Goal: Task Accomplishment & Management: Complete application form

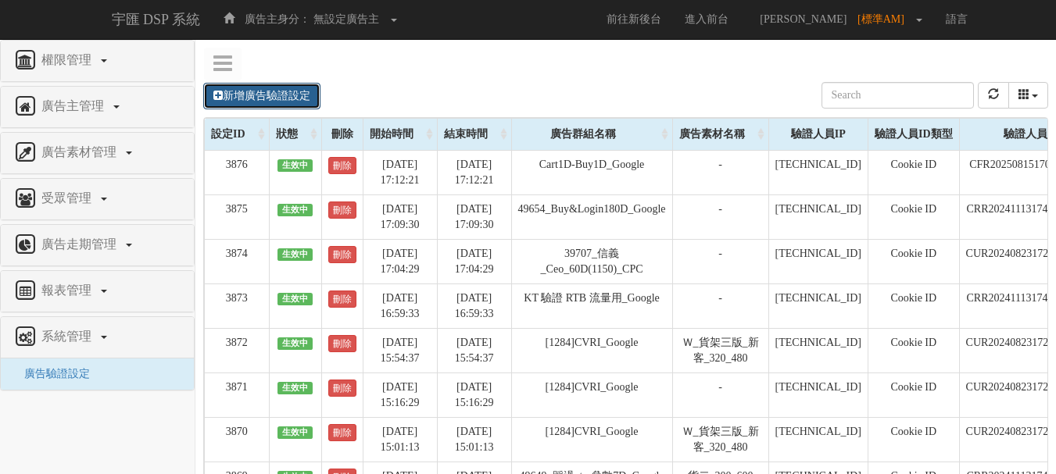
click at [300, 93] on link "新增廣告驗證設定" at bounding box center [261, 96] width 117 height 27
click at [306, 93] on link "新增廣告驗證設定" at bounding box center [261, 96] width 117 height 27
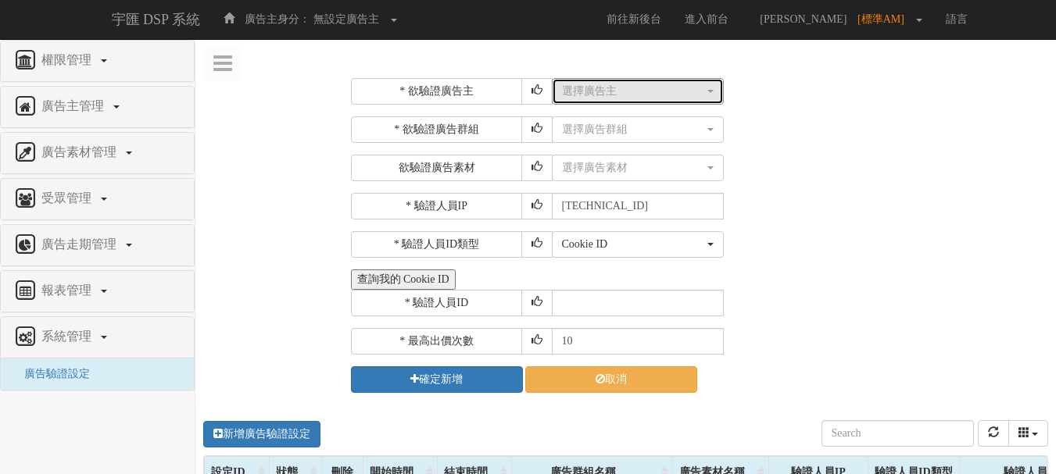
click at [656, 82] on button "選擇廣告主" at bounding box center [638, 91] width 172 height 27
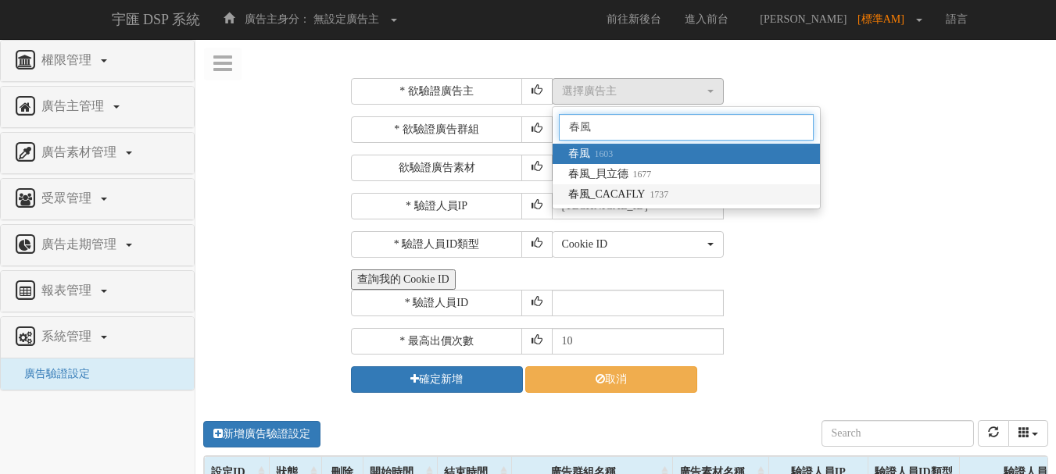
type input "春風"
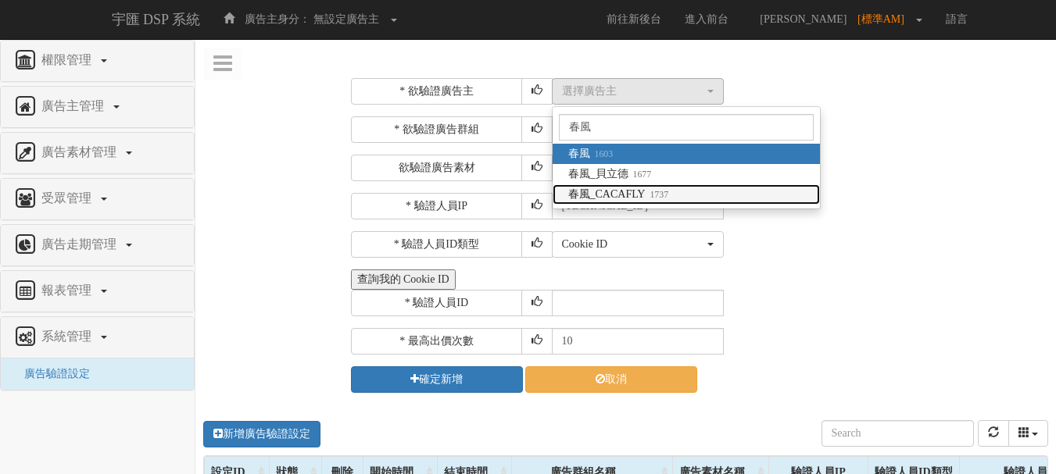
click at [628, 199] on span "春風_CACAFLY 1737" at bounding box center [618, 195] width 101 height 16
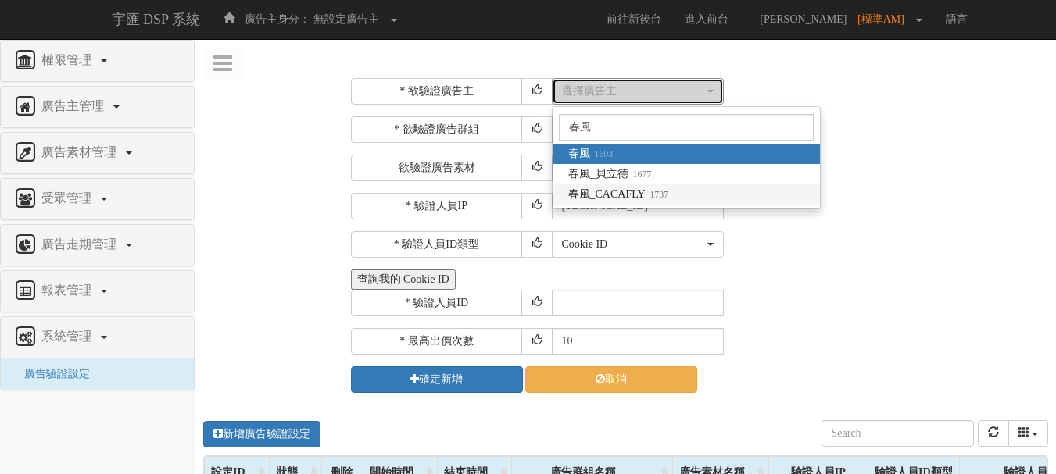
select select "1737"
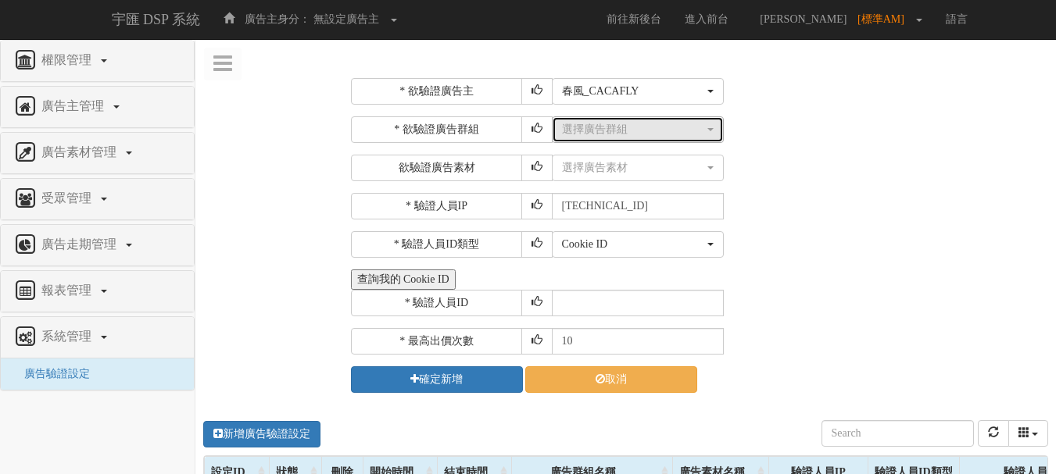
click at [629, 135] on div "選擇廣告群組" at bounding box center [633, 130] width 142 height 16
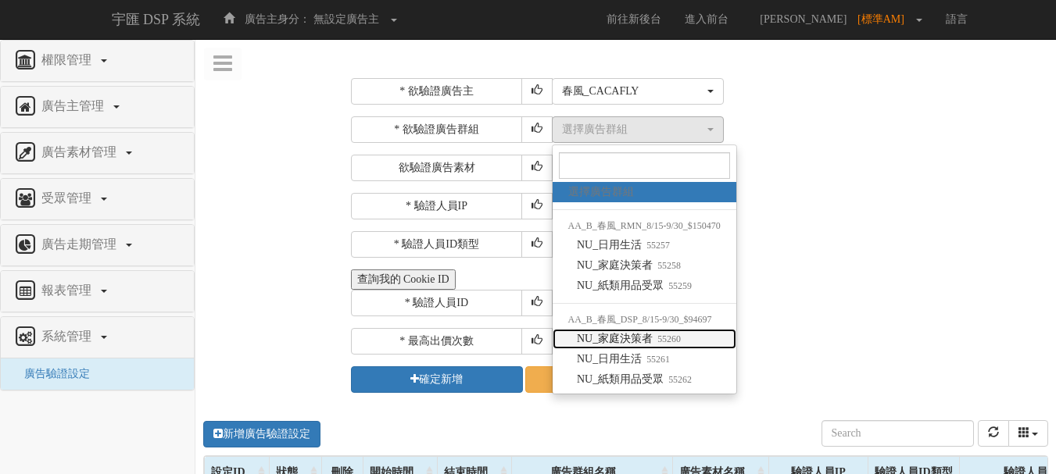
click at [652, 333] on span "NU_家庭決策者 55260" at bounding box center [629, 339] width 104 height 16
select select "55260"
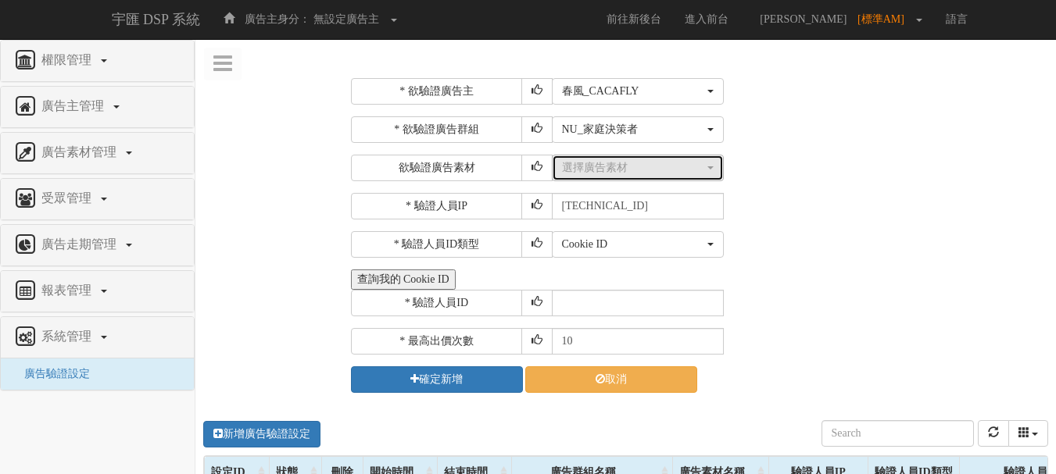
click at [639, 176] on button "選擇廣告素材" at bounding box center [638, 168] width 172 height 27
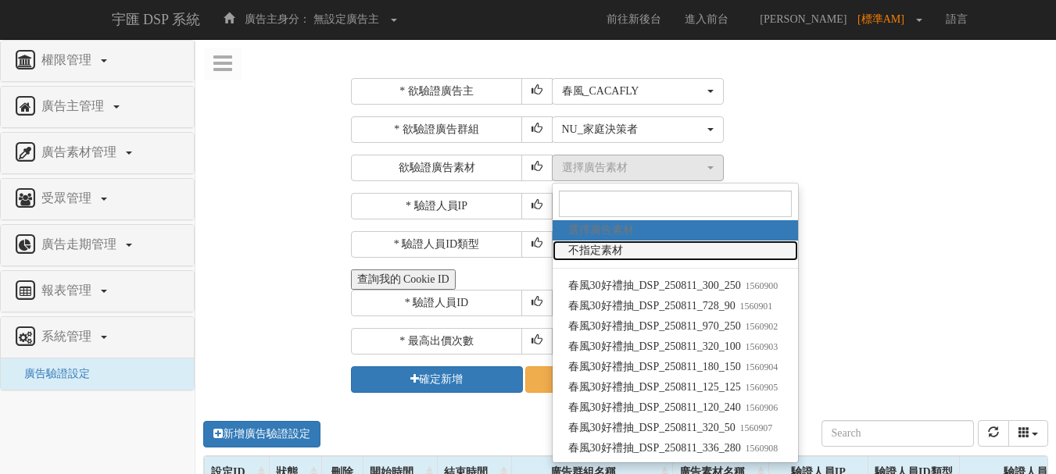
click at [645, 251] on link "不指定素材" at bounding box center [676, 251] width 246 height 20
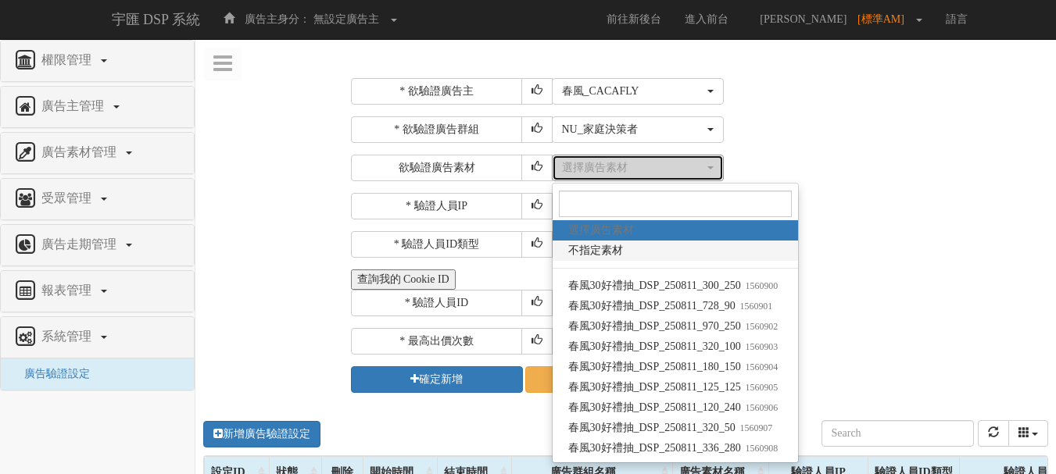
select select "-1"
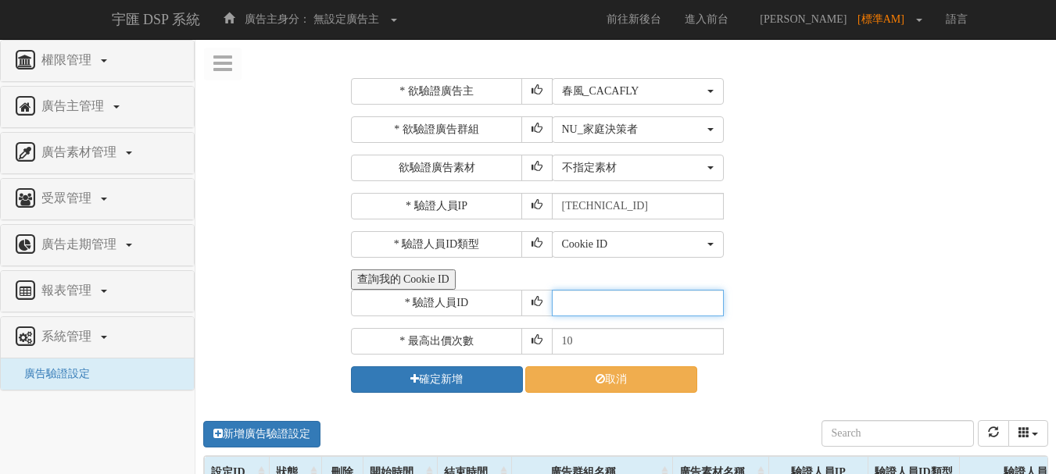
click at [623, 299] on input "text" at bounding box center [638, 303] width 172 height 27
type input "CER20250507102708866295"
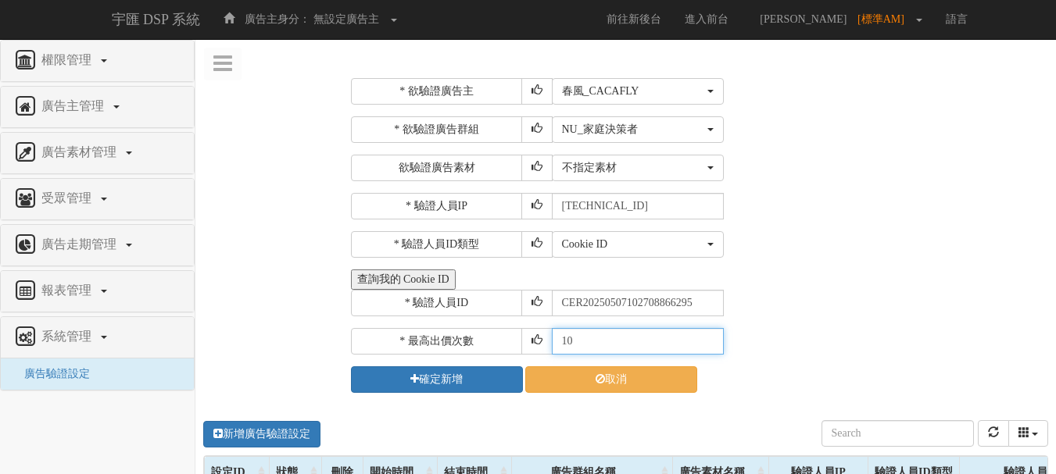
drag, startPoint x: 588, startPoint y: 334, endPoint x: 360, endPoint y: 299, distance: 230.1
click at [360, 299] on div "* 欲驗證廣告主 選擇廣告主 特力+ 科技紫薇網 Momo 東森EHS Uniqlo EFShop 樂天 屈臣氏[PERSON_NAME] sinyi 信義房…" at bounding box center [698, 235] width 694 height 315
type input "30"
click at [351, 270] on button "查詢我的 Cookie ID" at bounding box center [403, 280] width 105 height 20
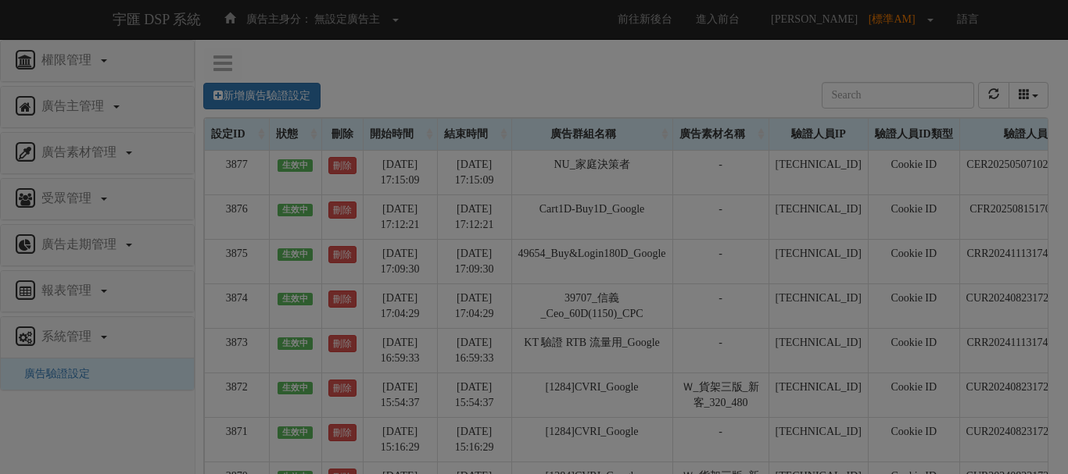
click at [289, 99] on div "Loading" at bounding box center [534, 237] width 1068 height 474
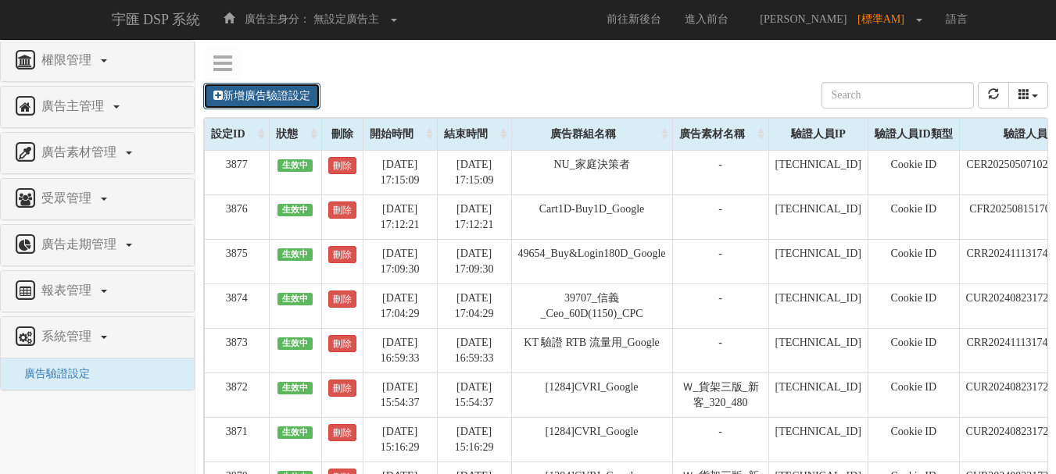
click at [286, 91] on link "新增廣告驗證設定" at bounding box center [261, 96] width 117 height 27
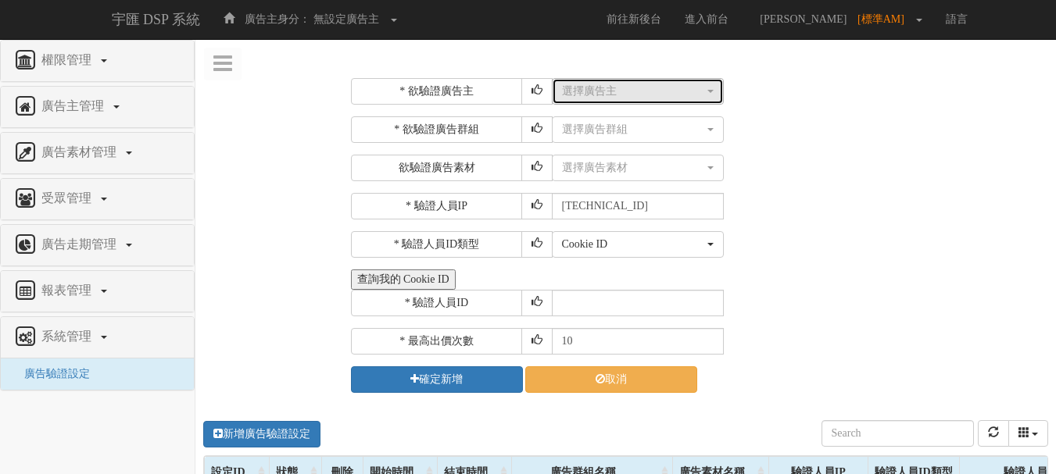
click at [600, 93] on div "選擇廣告主" at bounding box center [633, 92] width 142 height 16
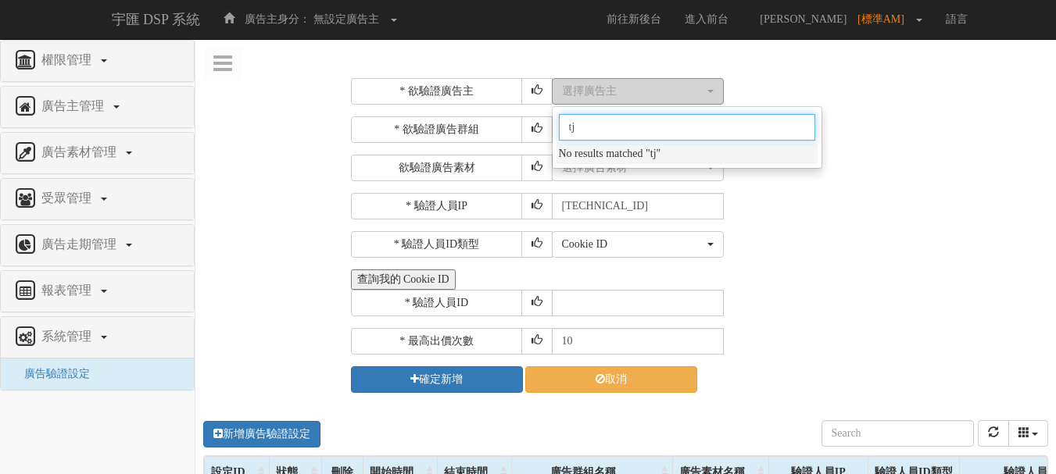
type input "t"
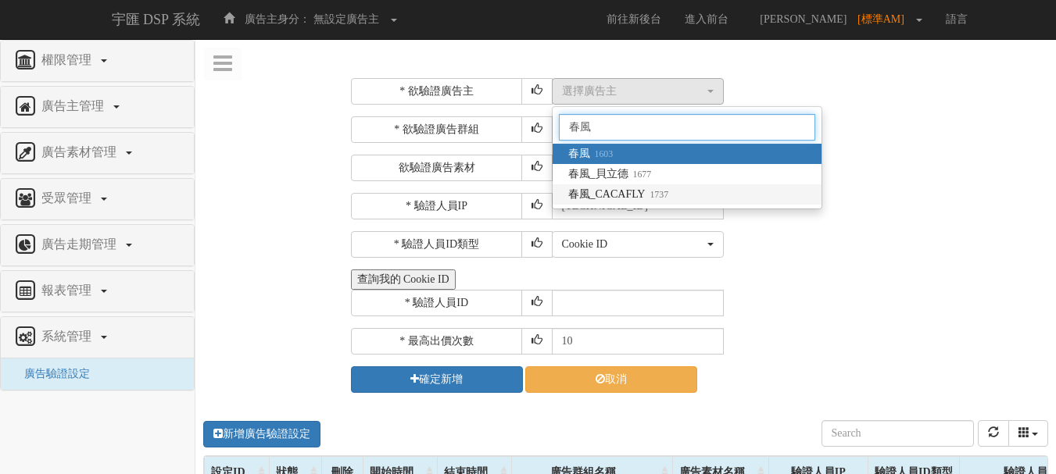
type input "春風"
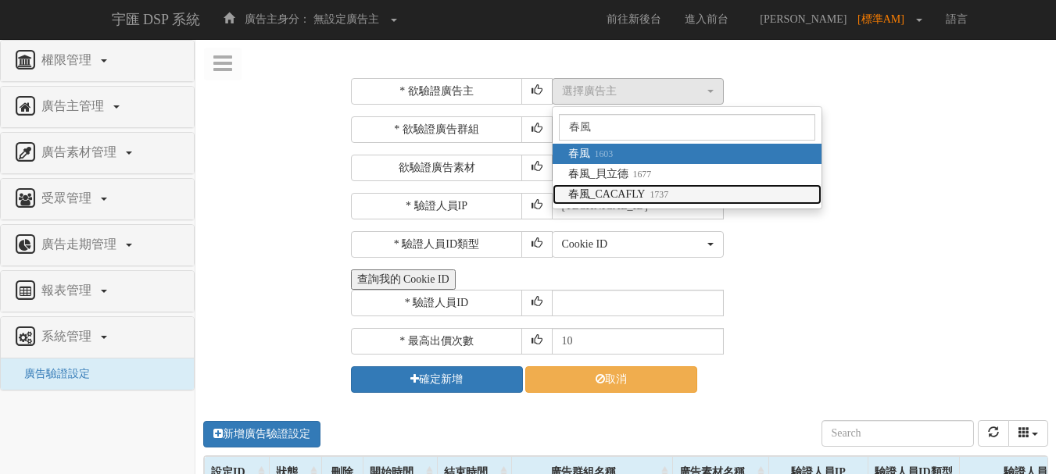
click at [597, 192] on span "春風_CACAFLY 1737" at bounding box center [618, 195] width 101 height 16
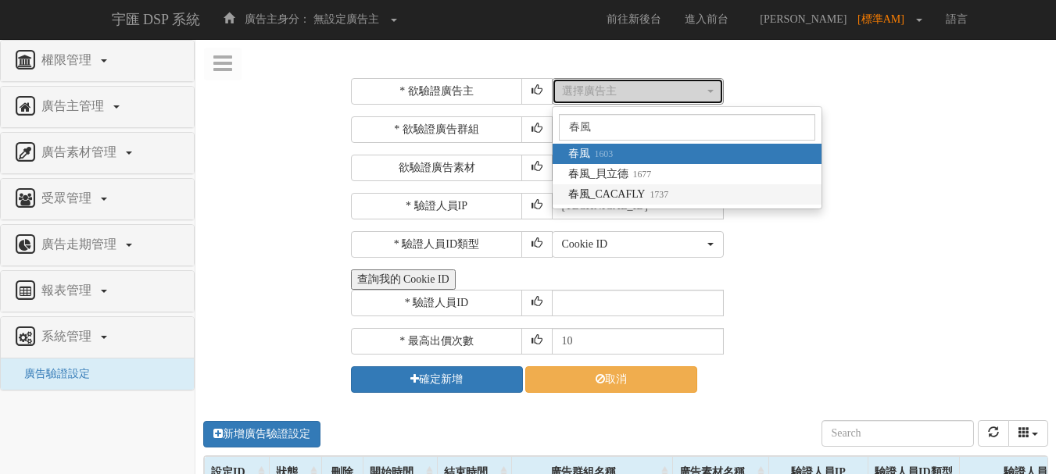
select select "1737"
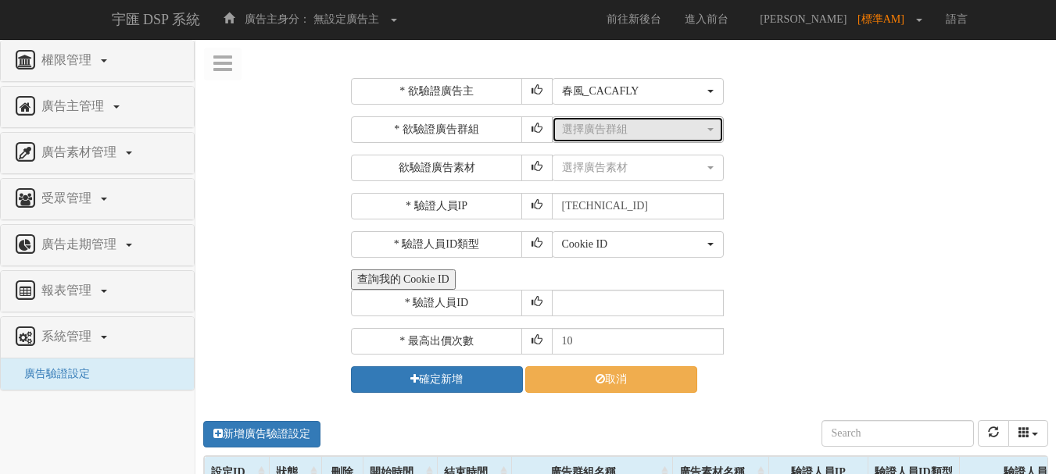
click at [618, 138] on button "選擇廣告群組" at bounding box center [638, 129] width 172 height 27
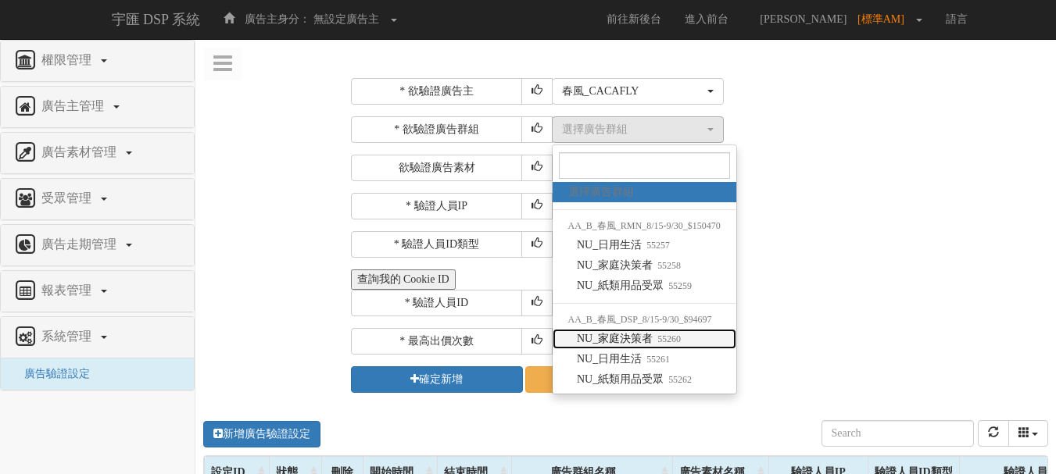
click at [619, 343] on span "NU_家庭決策者 55260" at bounding box center [629, 339] width 104 height 16
select select "55260"
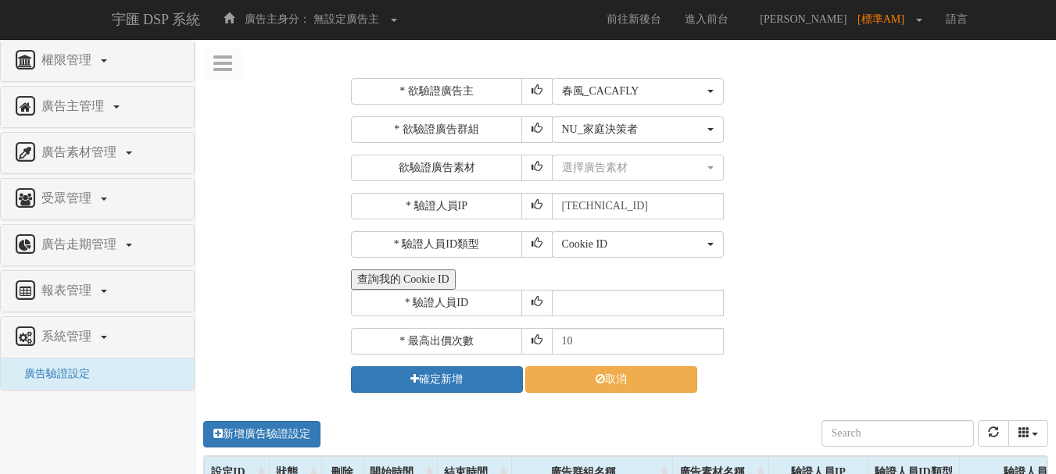
click at [633, 182] on div "* 欲驗證廣告主 選擇廣告主 特力+ 科技紫薇網 Momo 東森EHS Uniqlo EFShop 樂天 屈臣氏[PERSON_NAME] sinyi 信義房…" at bounding box center [698, 235] width 694 height 315
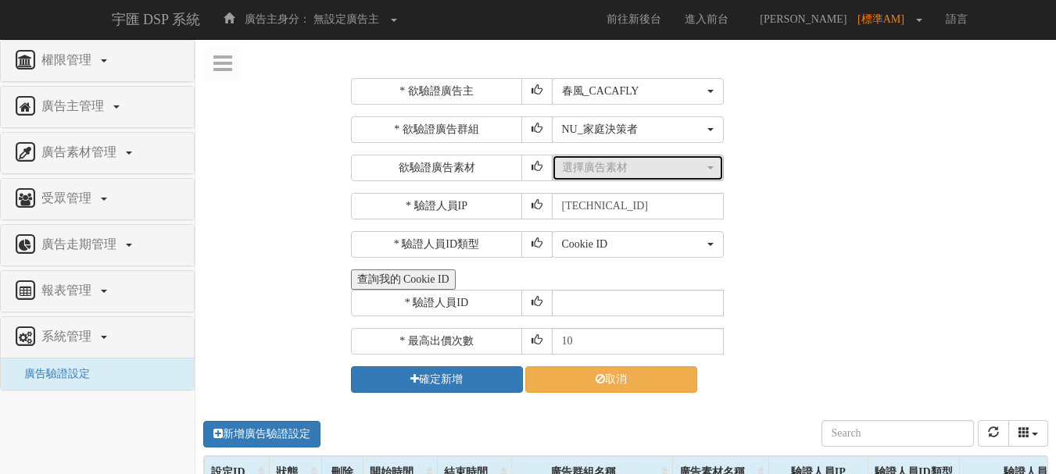
click at [633, 177] on button "選擇廣告素材" at bounding box center [638, 168] width 172 height 27
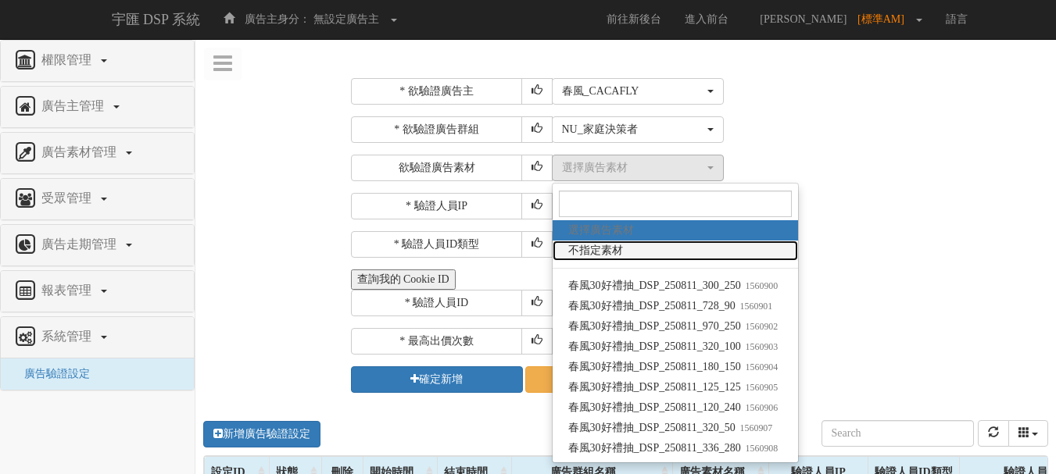
click at [645, 248] on link "不指定素材" at bounding box center [676, 251] width 246 height 20
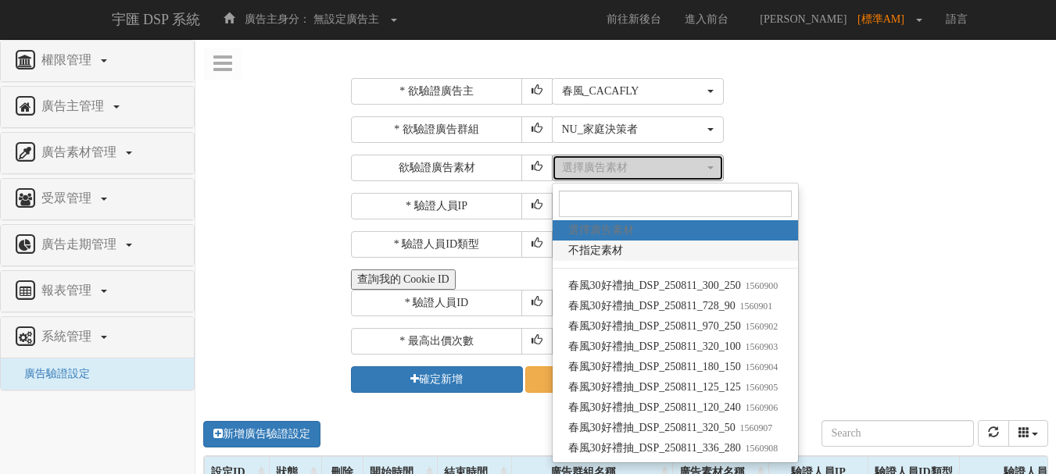
select select "-1"
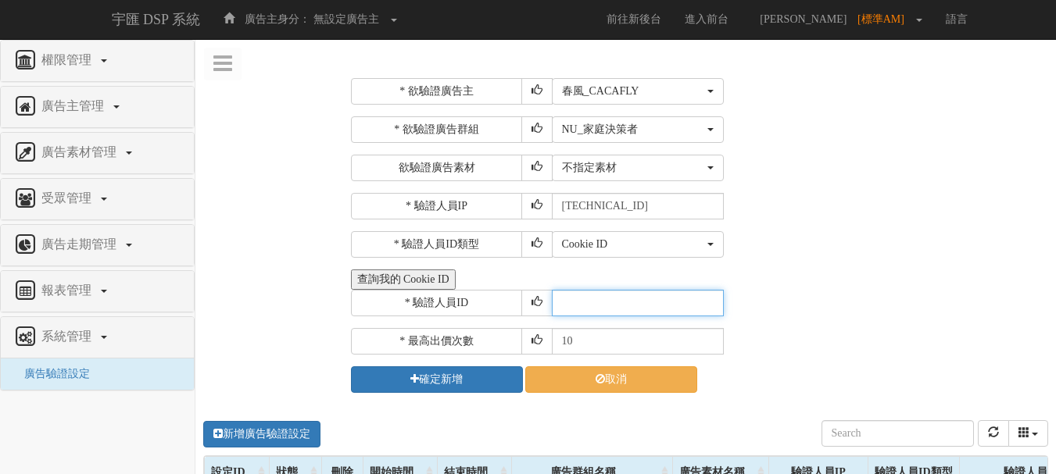
click at [609, 297] on input "text" at bounding box center [638, 303] width 172 height 27
type input "CER20250507102708866295"
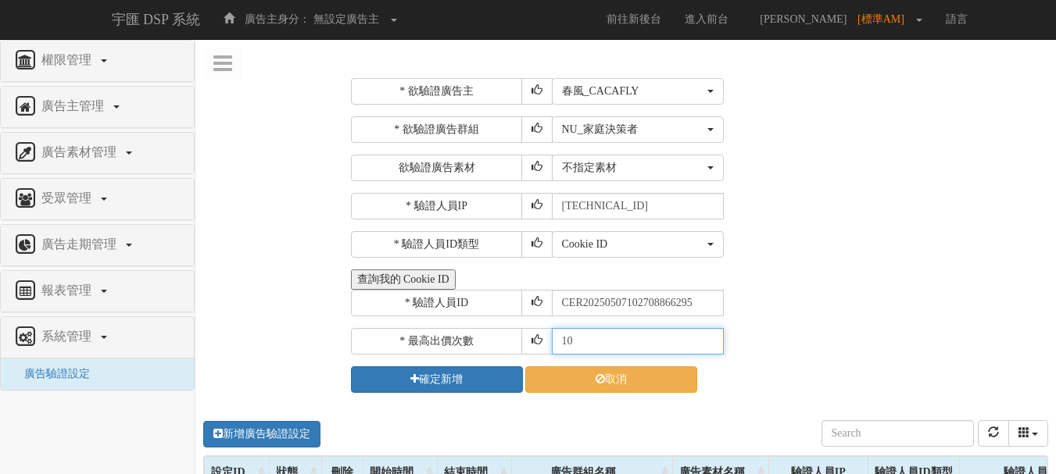
drag, startPoint x: 571, startPoint y: 340, endPoint x: 517, endPoint y: 325, distance: 55.2
click at [522, 328] on div "* 欲驗證廣告主 選擇廣告主 特力+ 科技紫薇網 Momo 東森EHS Uniqlo EFShop 樂天 屈臣氏[PERSON_NAME] sinyi 信義房…" at bounding box center [698, 235] width 694 height 315
type input "30"
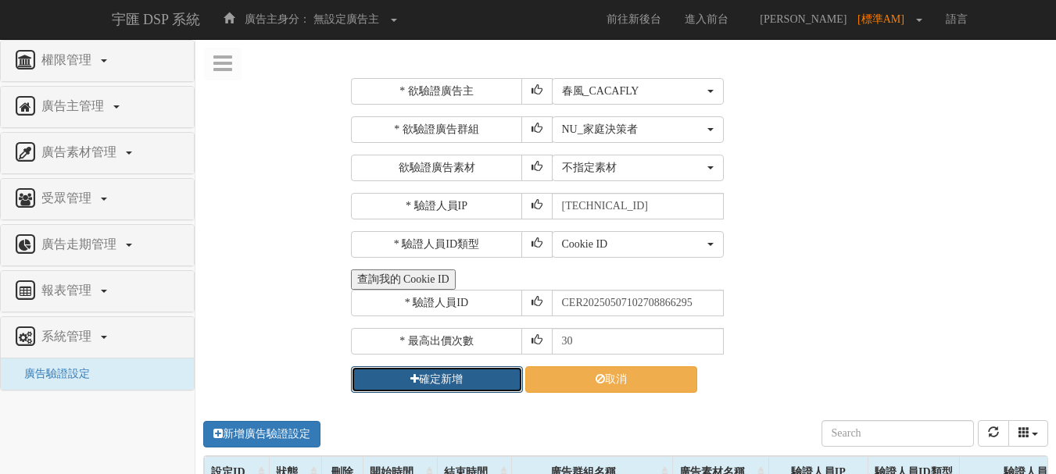
click at [491, 367] on button "確定新增" at bounding box center [437, 380] width 172 height 27
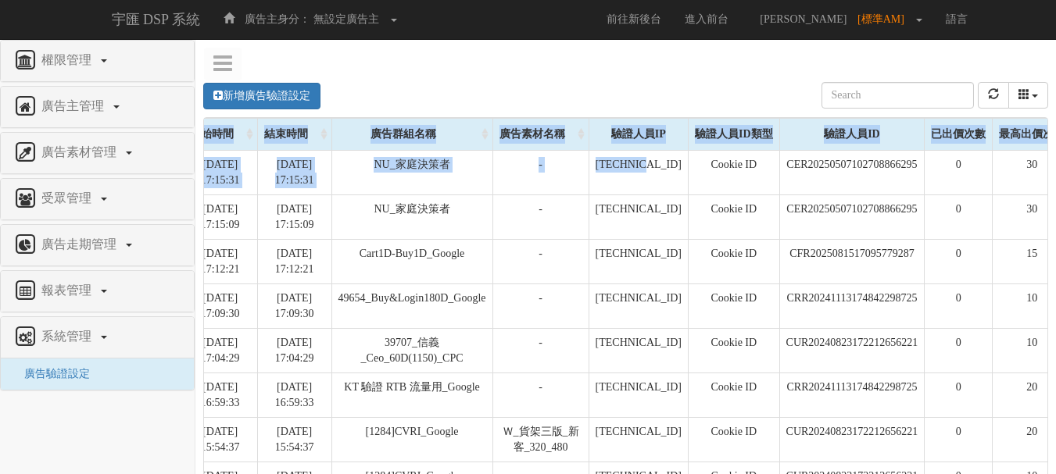
scroll to position [0, 228]
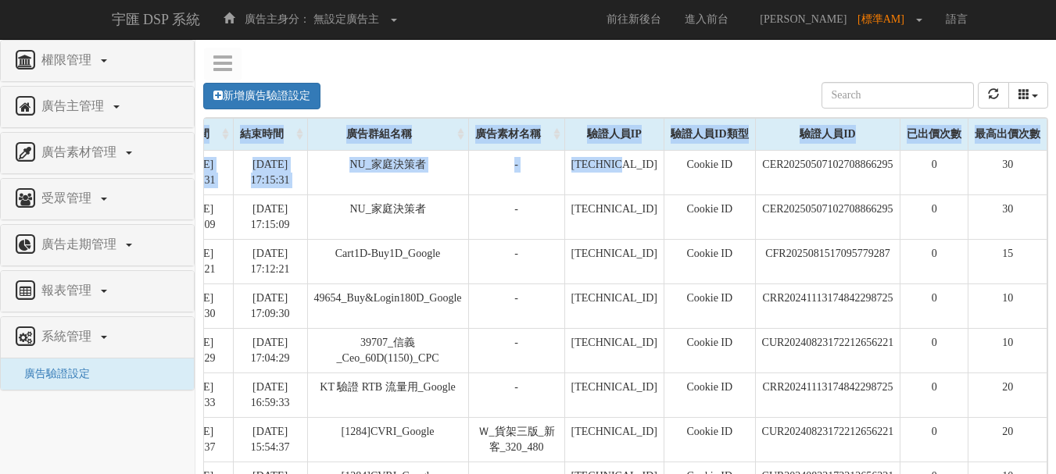
drag, startPoint x: 905, startPoint y: 176, endPoint x: 1067, endPoint y: 185, distance: 162.1
click at [1055, 185] on html "宇匯 DSP 系統 廣告主身分： 無設定廣告主 無設定廣告主 [001] CoreTeam測試用1 [002] CoreTeam測試用2-LineApp [0…" at bounding box center [528, 399] width 1056 height 799
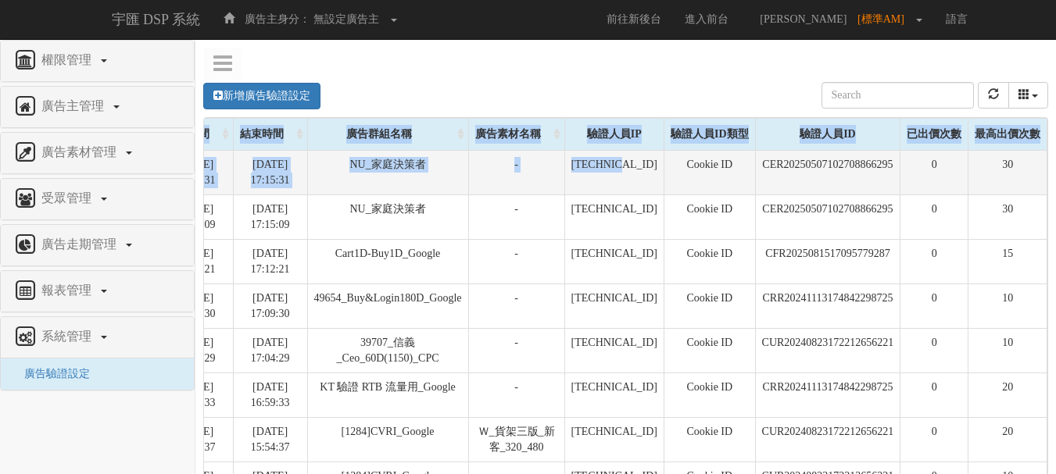
click at [934, 177] on td "0" at bounding box center [934, 172] width 68 height 45
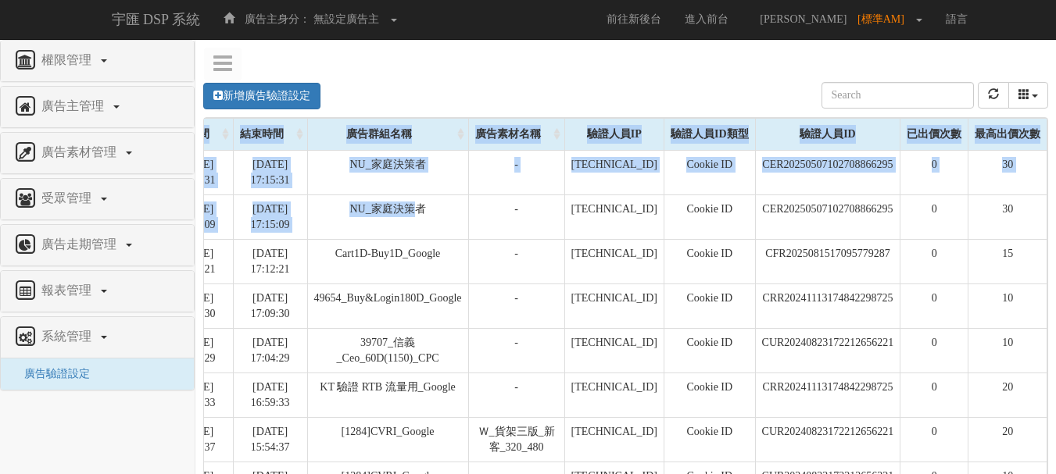
drag, startPoint x: 624, startPoint y: 209, endPoint x: 1060, endPoint y: 209, distance: 436.2
click at [1055, 209] on html "宇匯 DSP 系統 廣告主身分： 無設定廣告主 無設定廣告主 [001] CoreTeam測試用1 [002] CoreTeam測試用2-LineApp [0…" at bounding box center [528, 399] width 1056 height 799
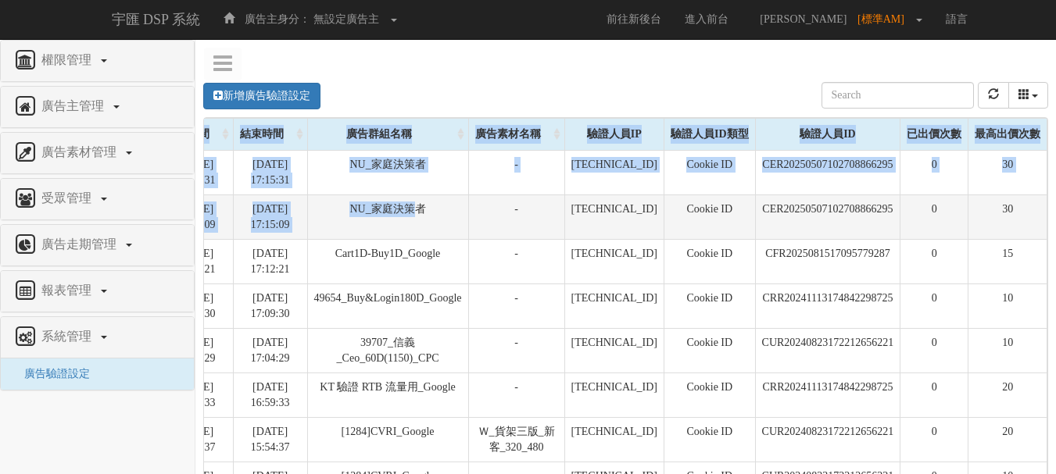
click at [847, 210] on td "CER20250507102708866295" at bounding box center [827, 217] width 145 height 45
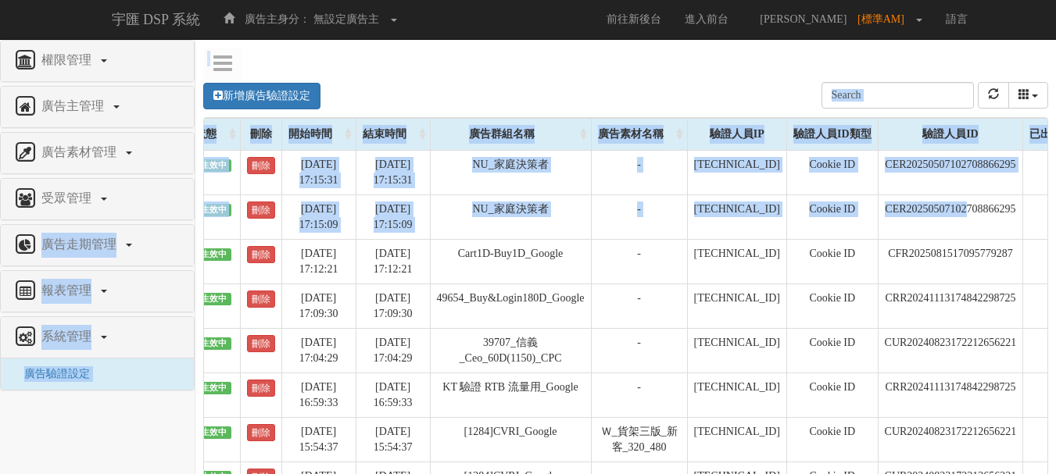
scroll to position [0, 0]
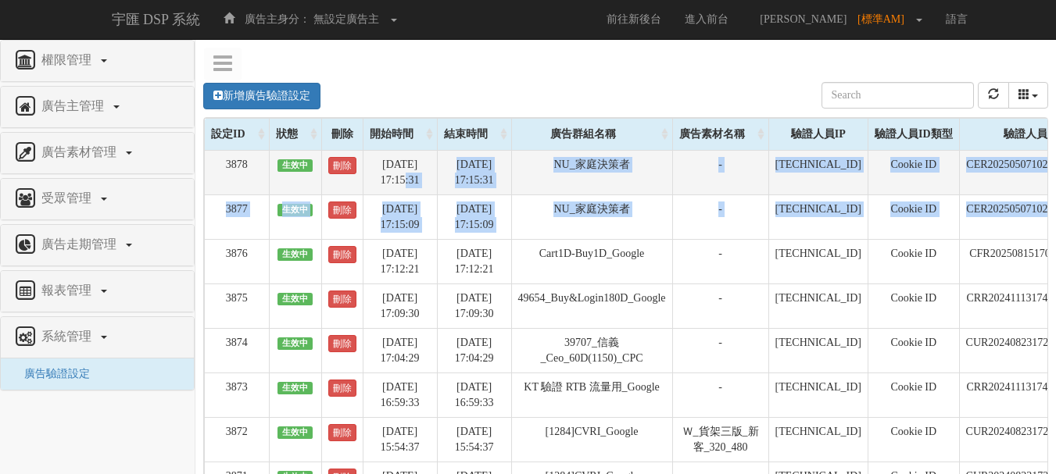
drag, startPoint x: 836, startPoint y: 206, endPoint x: 385, endPoint y: 190, distance: 452.1
click at [385, 190] on tbody "3878 生效中 刪除 2025-08-15 17:15:31 2025-08-16 17:15:31 NU_家庭決策者 - 211.72.129.170 C…" at bounding box center [728, 462] width 1047 height 624
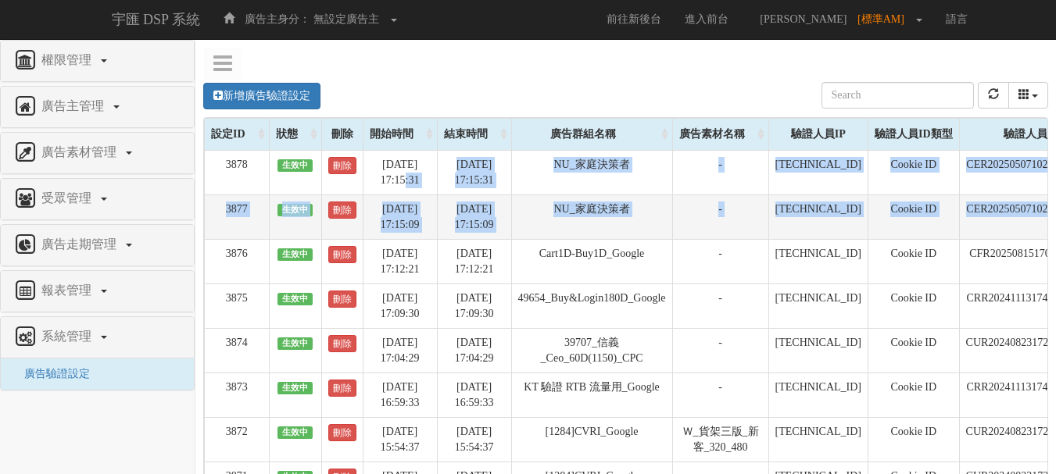
click at [393, 202] on td "[DATE] 17:15:09" at bounding box center [400, 217] width 74 height 45
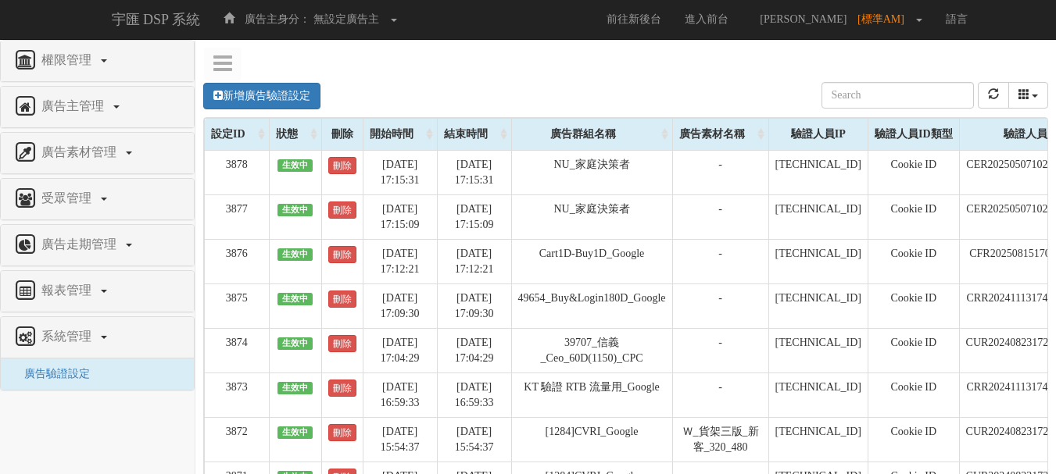
click at [342, 208] on link "刪除" at bounding box center [342, 210] width 28 height 17
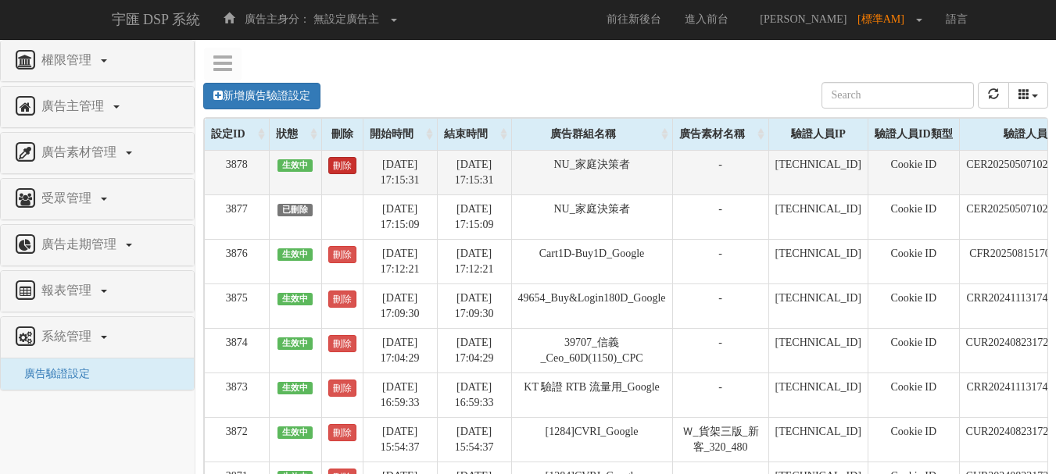
click at [347, 164] on link "刪除" at bounding box center [342, 165] width 28 height 17
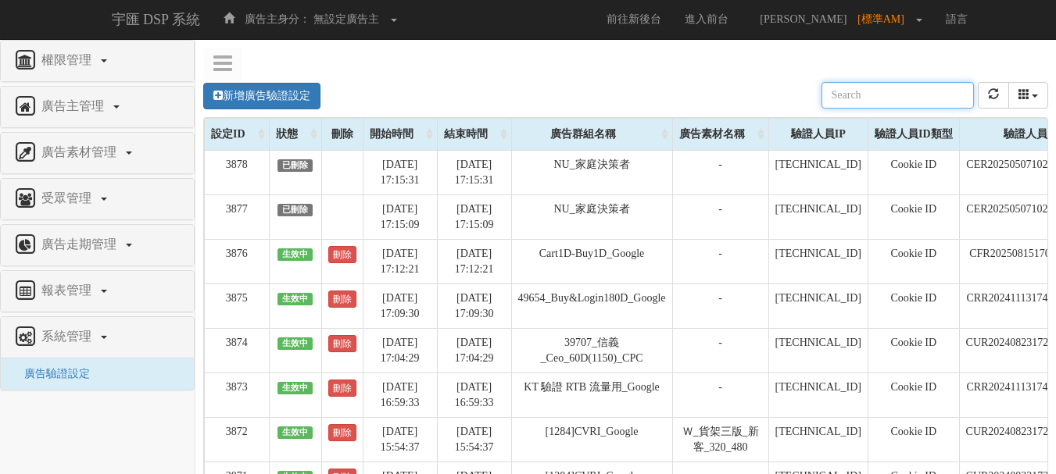
click at [449, 71] on div "新增廣告驗證設定 設定ID 狀態 刪除 開始時間 結束時間 廣告主ID 廣告主名稱 廣告走期ID 廣告走期名稱 廣告群組ID 廣告群組名稱 廣告素材 廣告素材…" at bounding box center [625, 424] width 861 height 717
